Goal: Find specific page/section: Find specific page/section

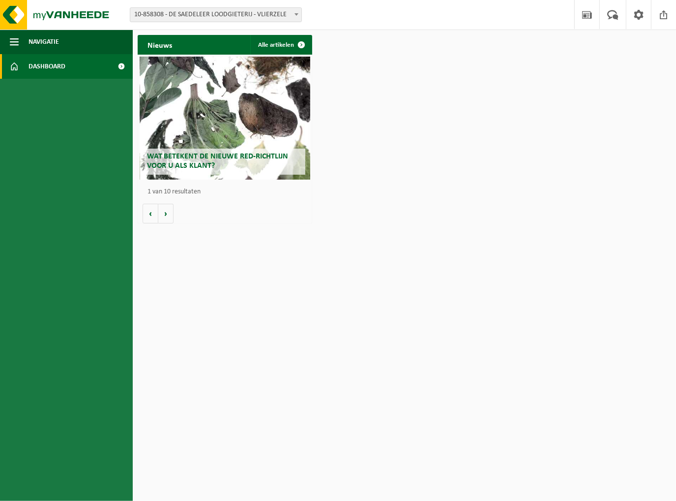
click at [53, 61] on span "Dashboard" at bounding box center [47, 66] width 37 height 25
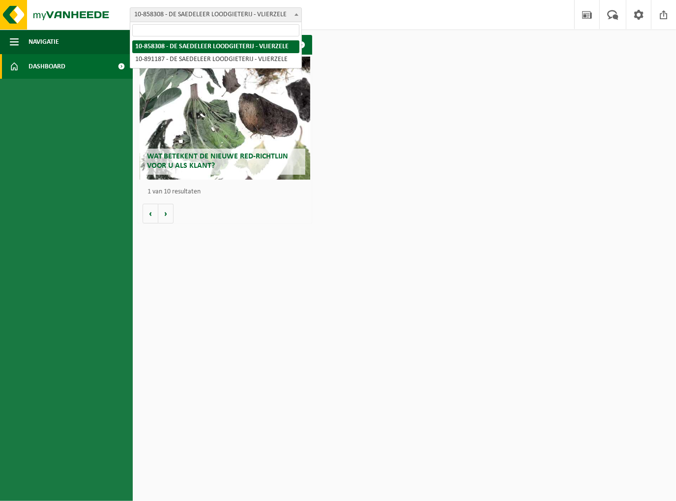
click at [280, 18] on span "10-858308 - DE SAEDELEER LOODGIETERIJ - VLIERZELE" at bounding box center [215, 15] width 171 height 14
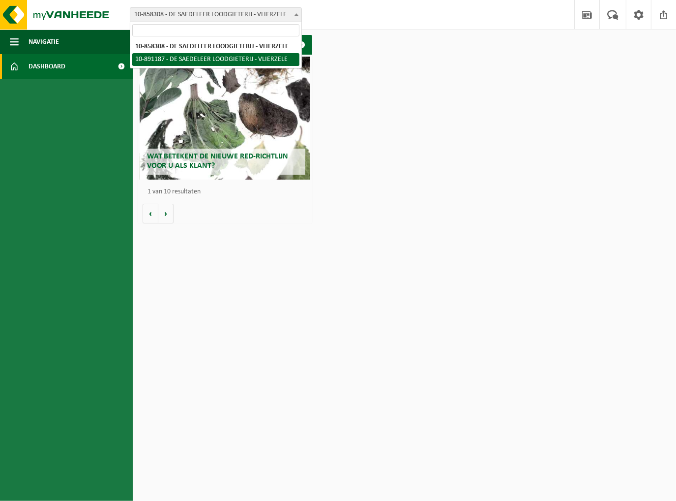
select select "114971"
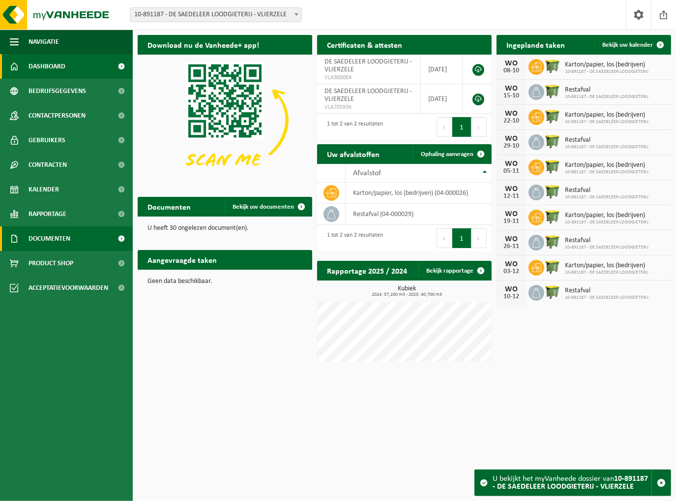
click at [57, 245] on span "Documenten" at bounding box center [50, 238] width 42 height 25
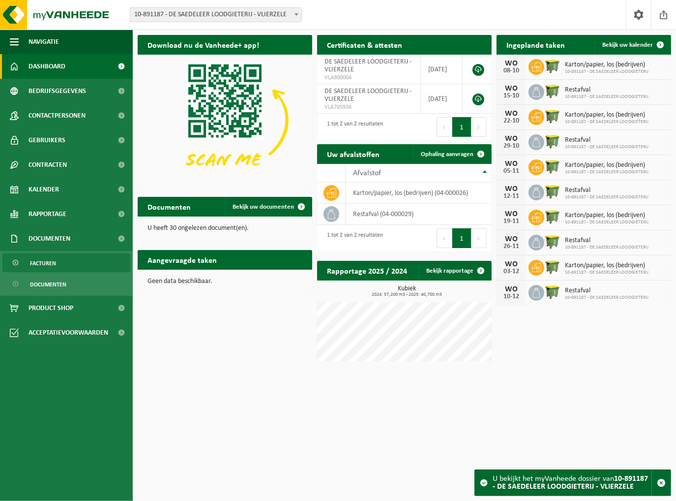
click at [47, 264] on span "Facturen" at bounding box center [43, 263] width 26 height 19
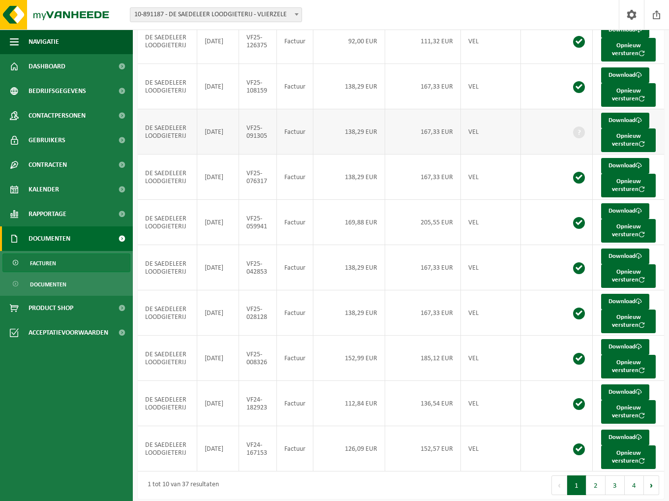
scroll to position [54, 0]
